Goal: Navigation & Orientation: Find specific page/section

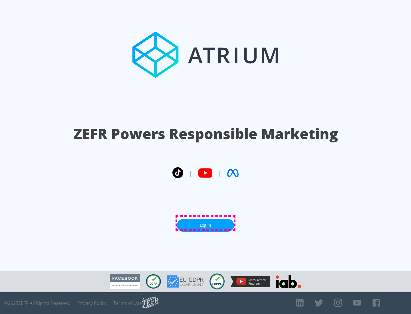
click at [206, 223] on link "Log In" at bounding box center [205, 225] width 57 height 13
